Goal: Register for event/course

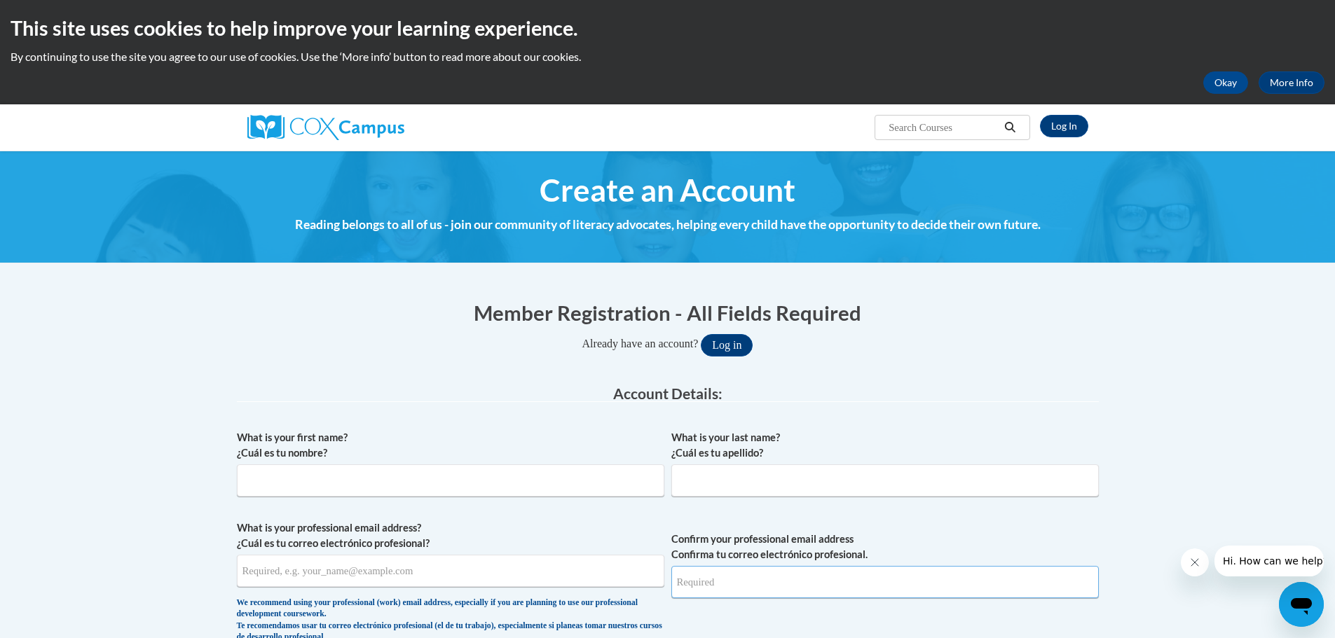
type input "[PERSON_NAME][EMAIL_ADDRESS][PERSON_NAME][DOMAIN_NAME]"
drag, startPoint x: 1020, startPoint y: 3, endPoint x: 985, endPoint y: 52, distance: 60.3
click at [985, 52] on p "By continuing to use the site you agree to our use of cookies. Use the ‘More in…" at bounding box center [668, 56] width 1314 height 15
drag, startPoint x: 1289, startPoint y: 0, endPoint x: 941, endPoint y: 57, distance: 352.3
click at [941, 57] on p "By continuing to use the site you agree to our use of cookies. Use the ‘More in…" at bounding box center [668, 56] width 1314 height 15
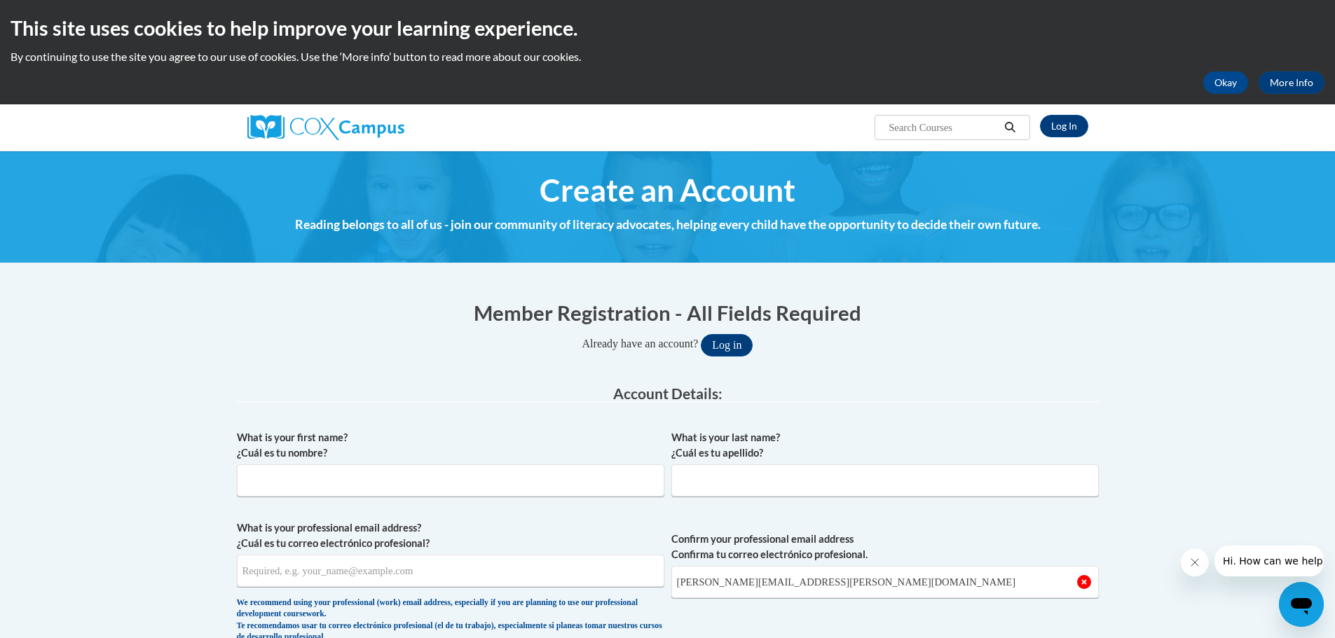
drag, startPoint x: 1142, startPoint y: 1, endPoint x: 910, endPoint y: 59, distance: 239.0
click at [910, 59] on p "By continuing to use the site you agree to our use of cookies. Use the ‘More in…" at bounding box center [668, 56] width 1314 height 15
drag, startPoint x: 1105, startPoint y: 1, endPoint x: 910, endPoint y: 55, distance: 202.9
click at [910, 55] on p "By continuing to use the site you agree to our use of cookies. Use the ‘More in…" at bounding box center [668, 56] width 1314 height 15
click at [671, 63] on p "By continuing to use the site you agree to our use of cookies. Use the ‘More in…" at bounding box center [668, 56] width 1314 height 15
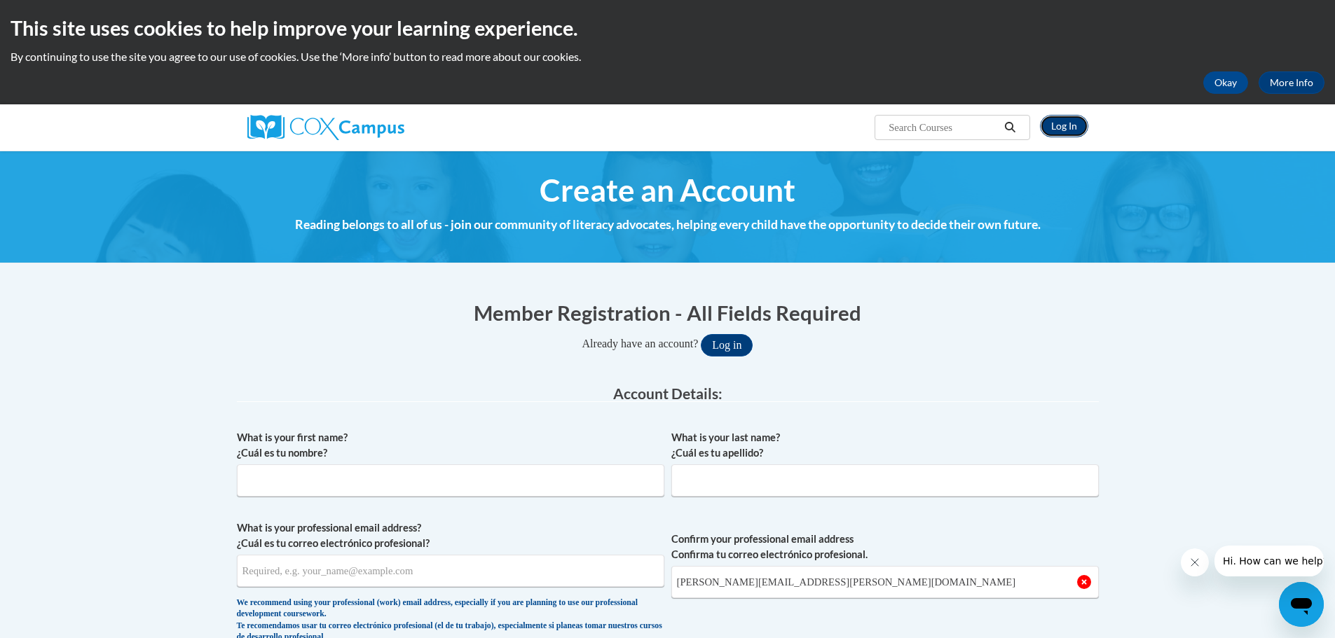
click at [1072, 128] on link "Log In" at bounding box center [1064, 126] width 48 height 22
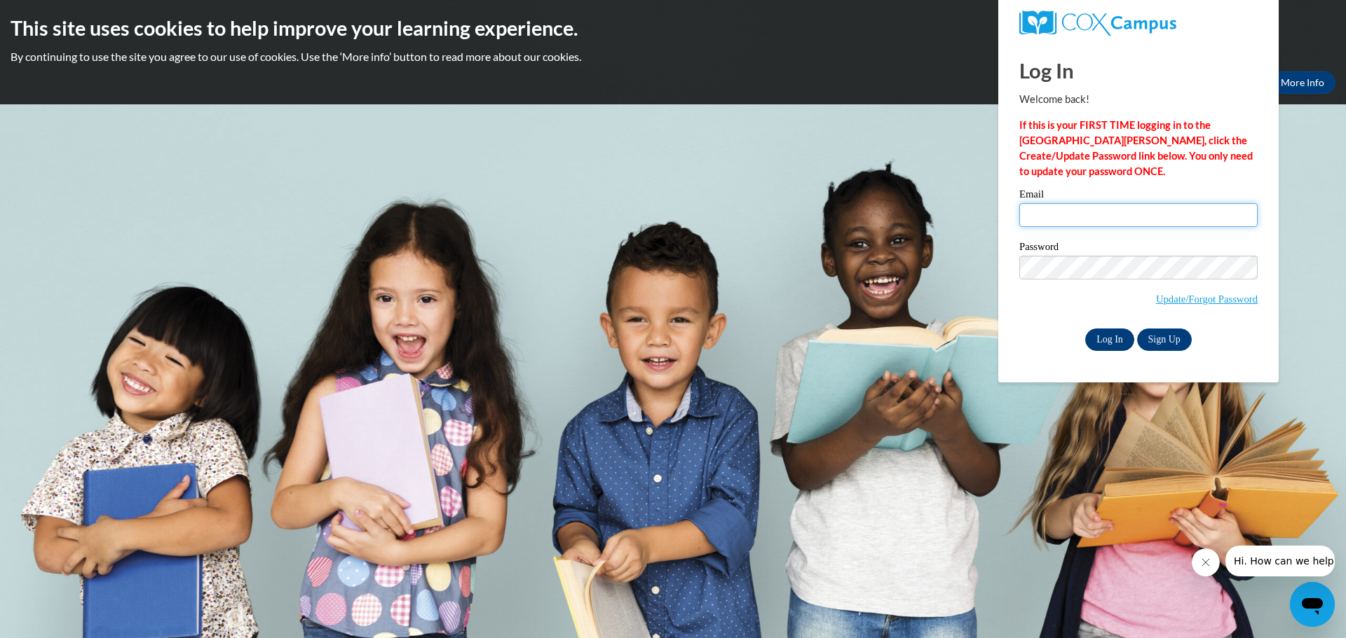
type input "[PERSON_NAME][EMAIL_ADDRESS][PERSON_NAME][DOMAIN_NAME]"
click at [1106, 339] on input "Log In" at bounding box center [1109, 340] width 49 height 22
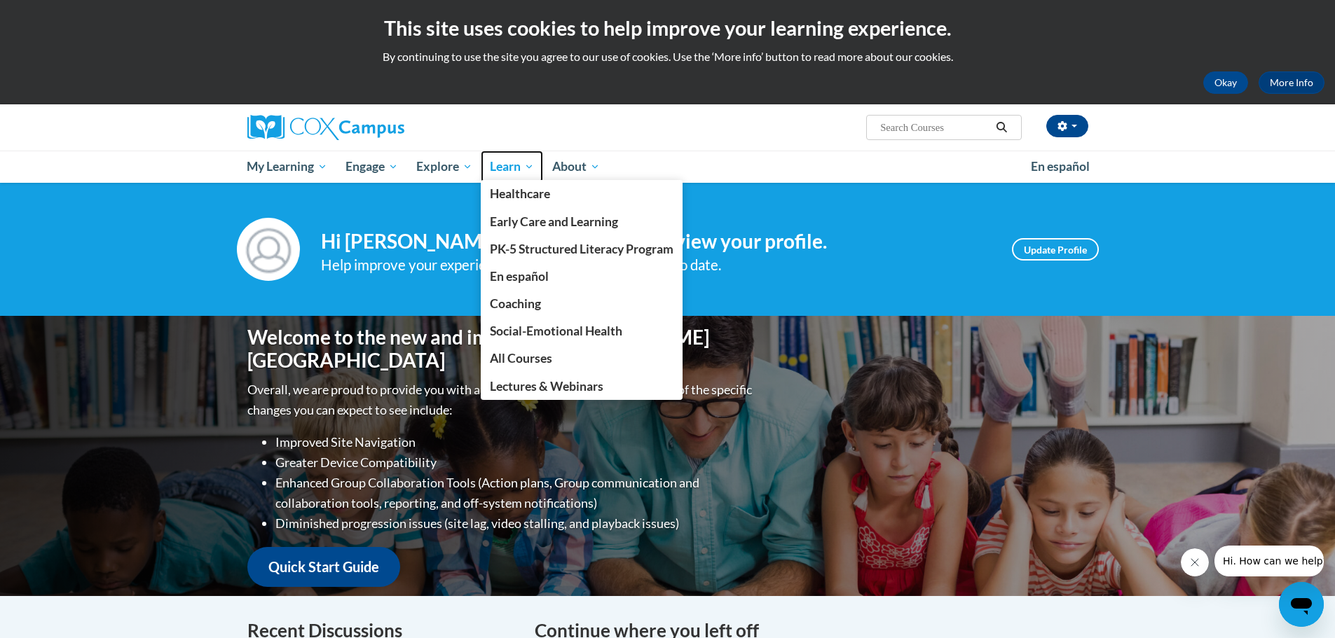
click at [514, 166] on span "Learn" at bounding box center [512, 166] width 44 height 17
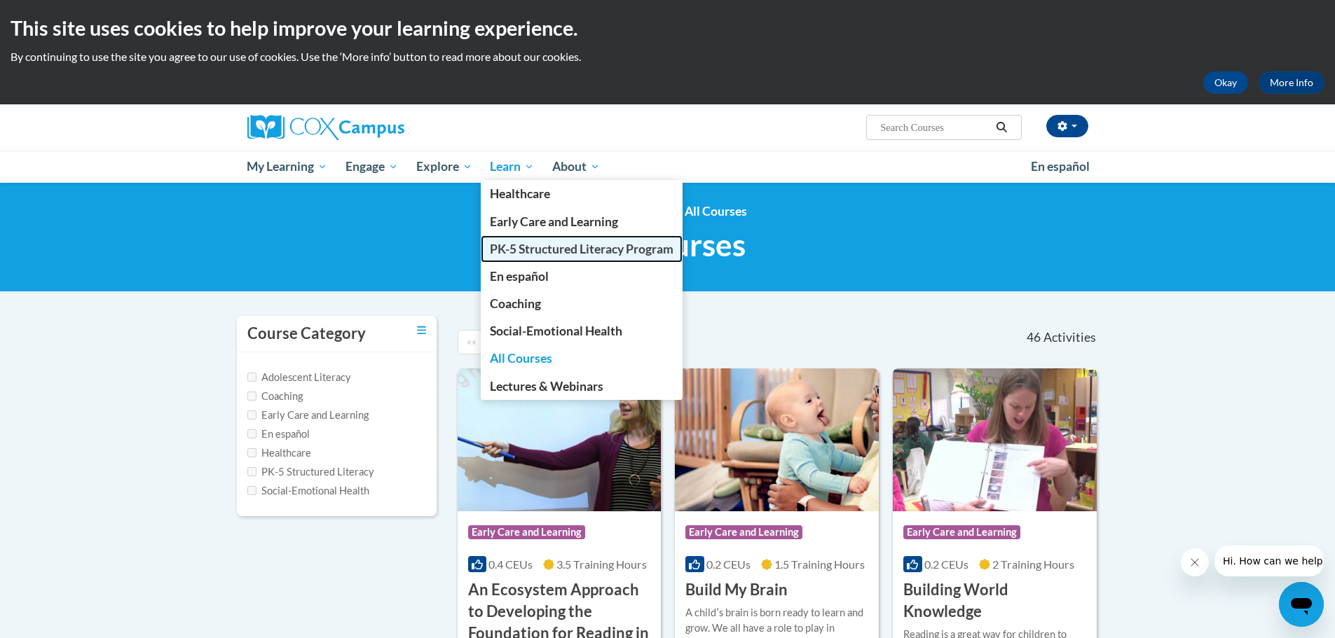
click at [549, 256] on span "PK-5 Structured Literacy Program" at bounding box center [582, 249] width 184 height 15
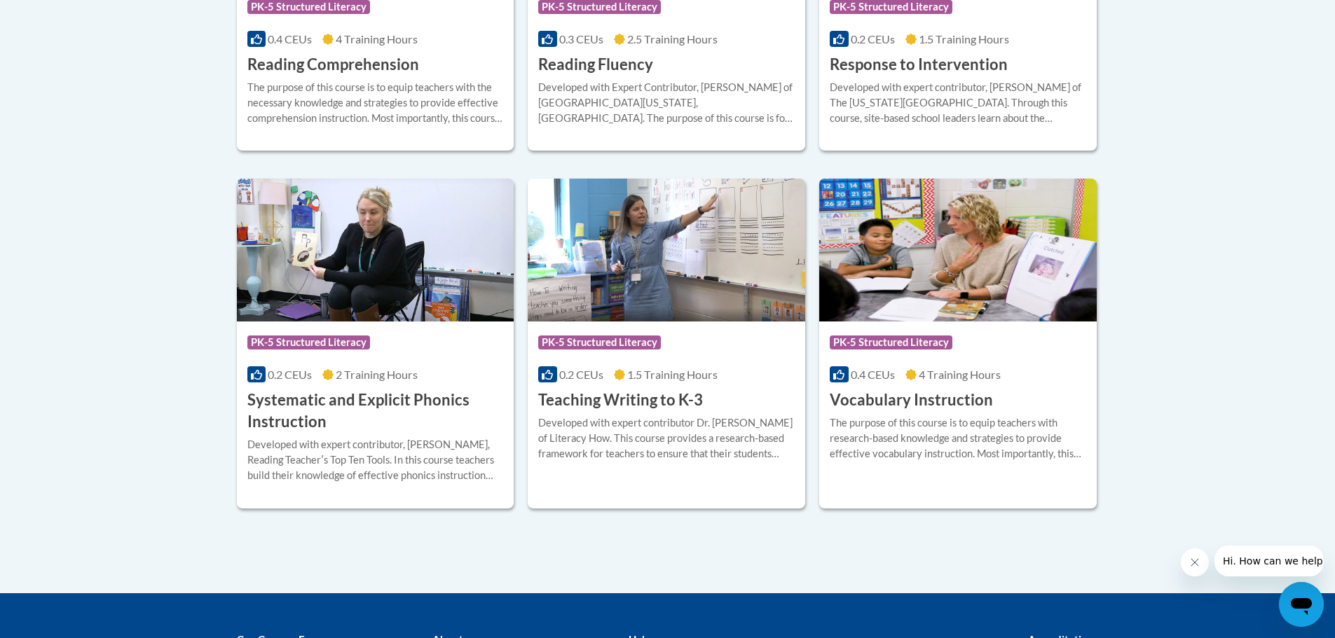
scroll to position [1542, 0]
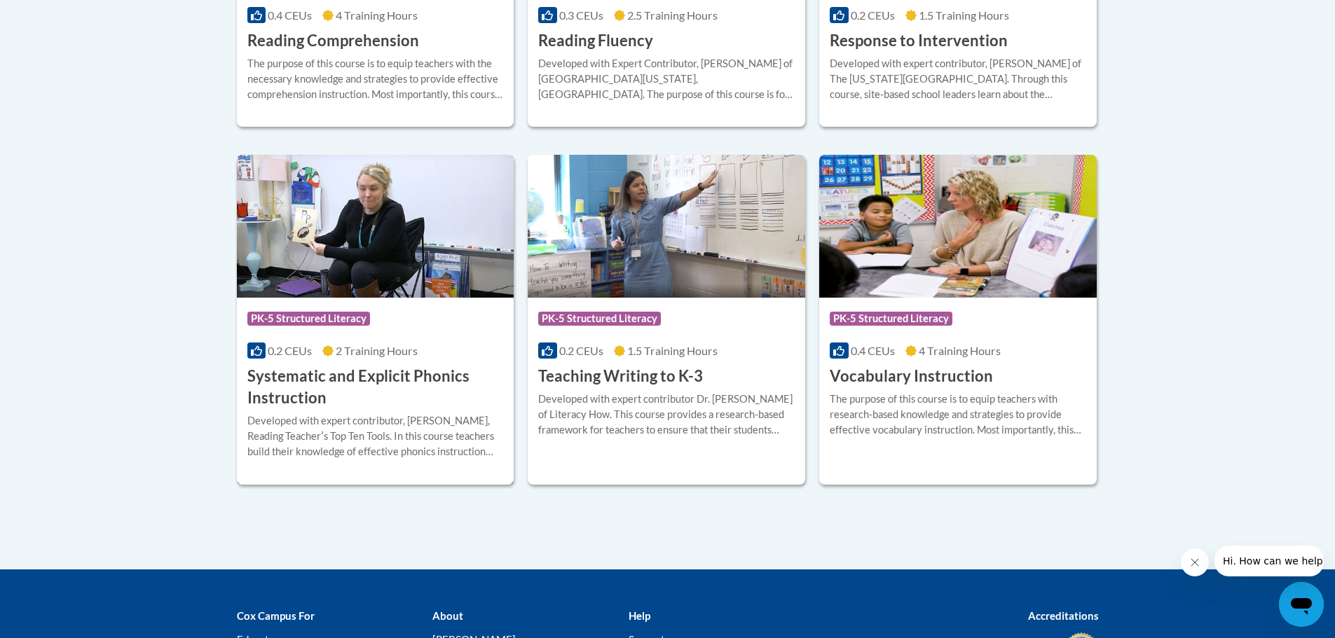
click at [369, 380] on h3 "Systematic and Explicit Phonics Instruction" at bounding box center [375, 387] width 257 height 43
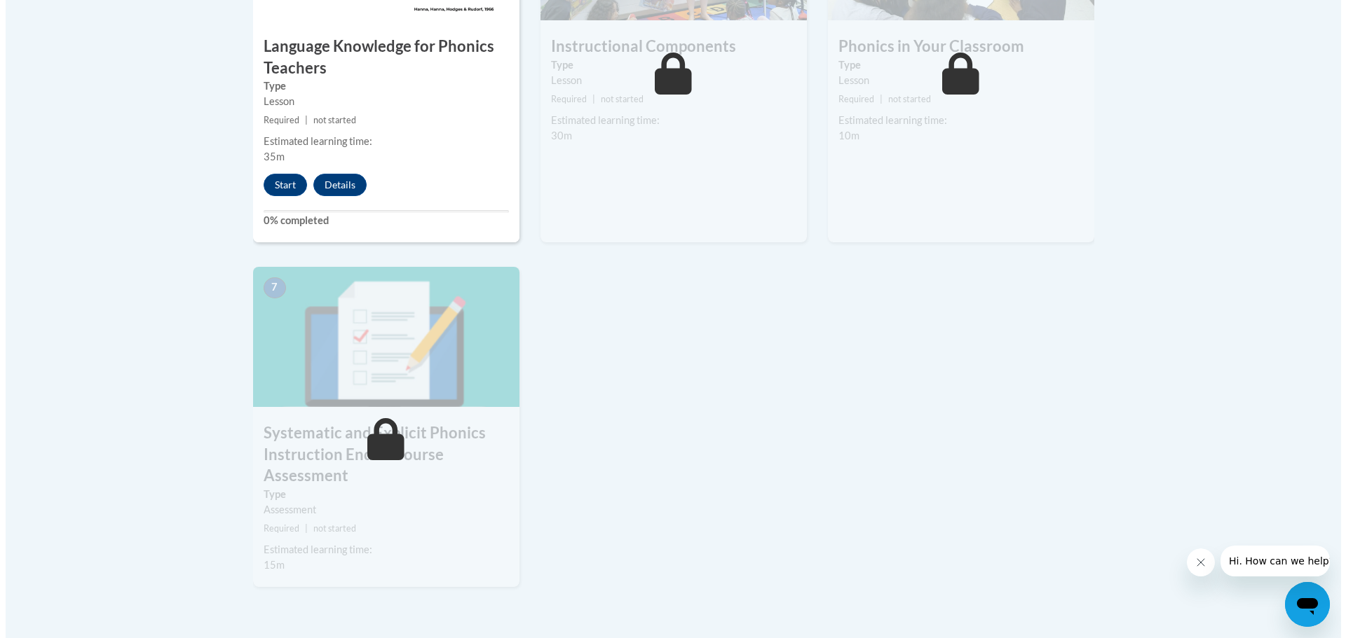
scroll to position [981, 0]
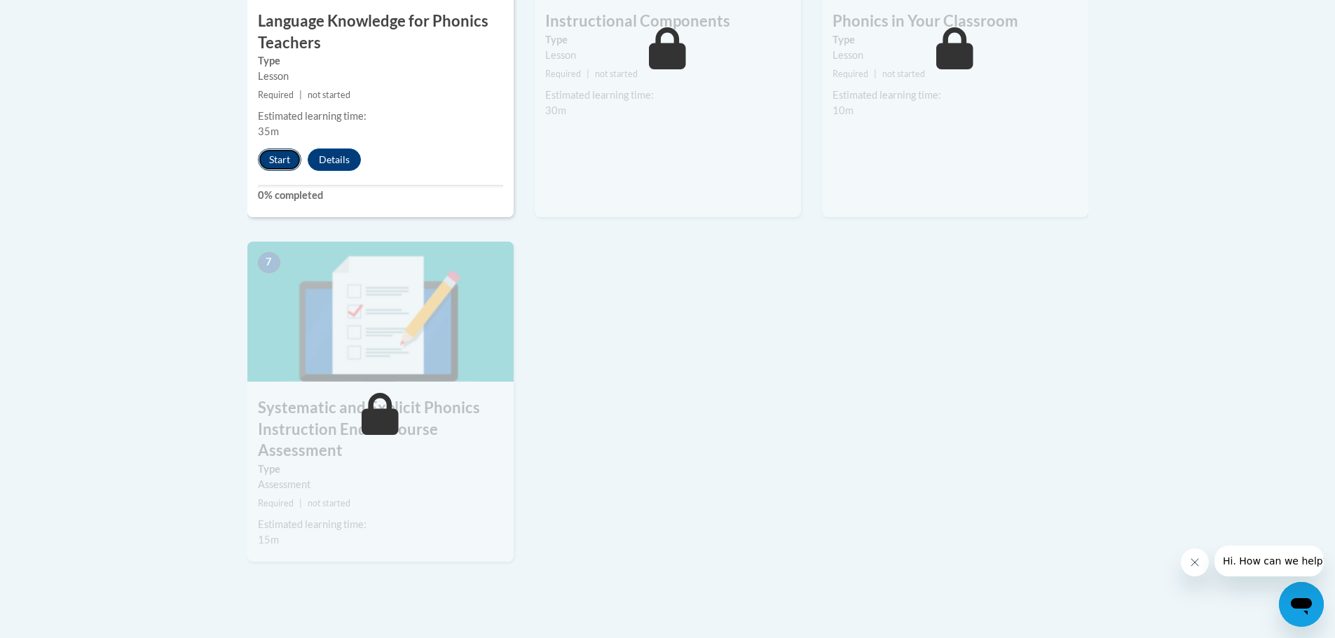
click at [283, 161] on button "Start" at bounding box center [279, 160] width 43 height 22
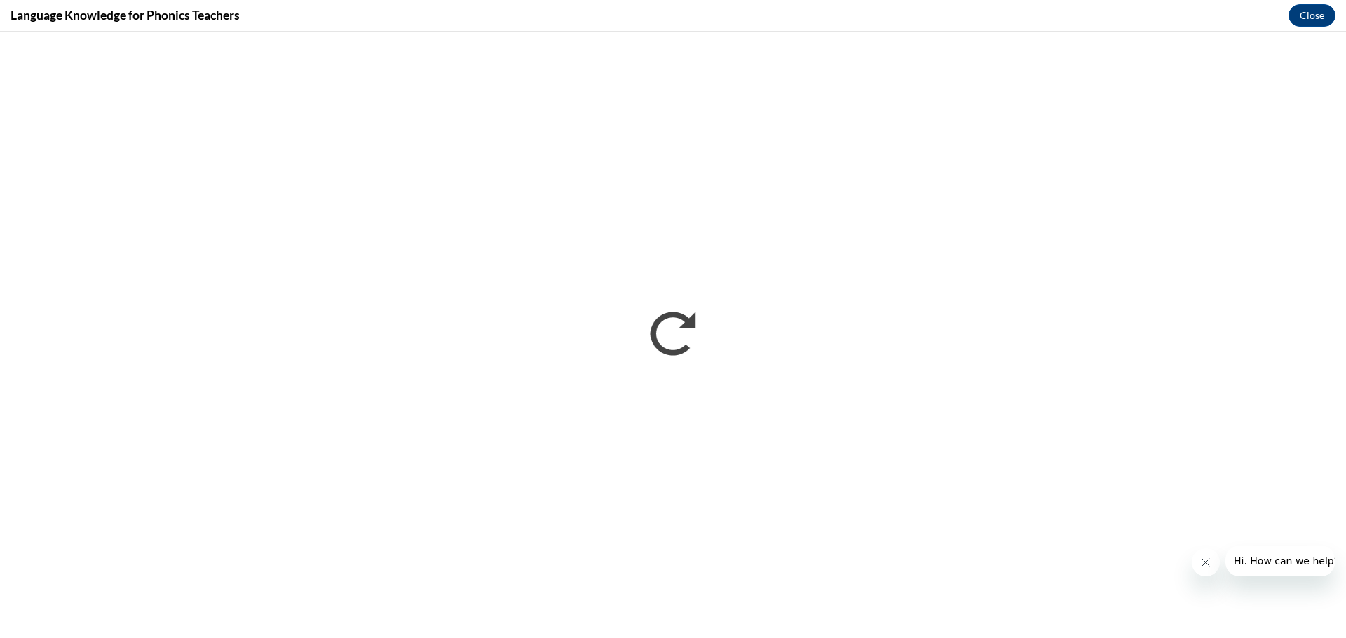
scroll to position [0, 0]
